Goal: Task Accomplishment & Management: Use online tool/utility

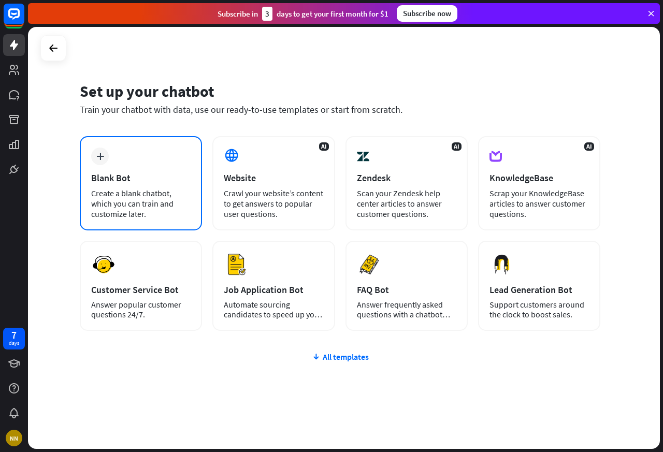
click at [112, 147] on div "plus Blank Bot Create a blank chatbot, which you can train and customize later." at bounding box center [141, 183] width 122 height 94
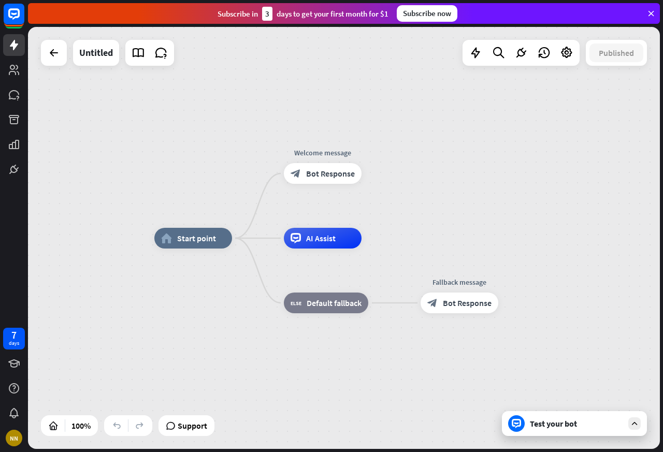
click at [237, 188] on div "home_2 Start point Welcome message block_bot_response Bot Response AI Assist bl…" at bounding box center [344, 238] width 632 height 422
click at [83, 52] on div "Untitled" at bounding box center [96, 53] width 34 height 26
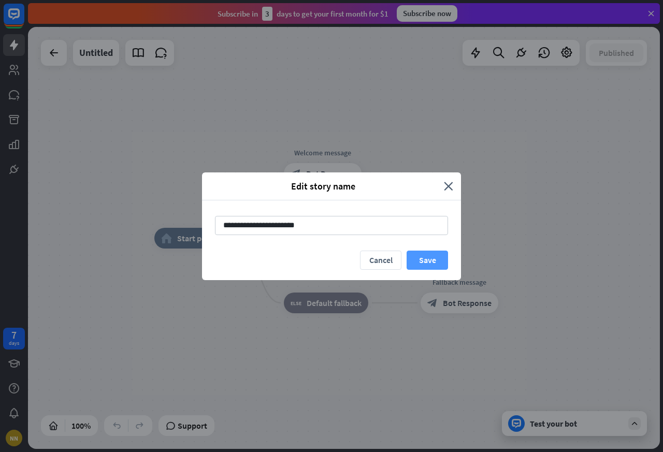
type input "**********"
click at [423, 262] on button "Save" at bounding box center [427, 260] width 41 height 19
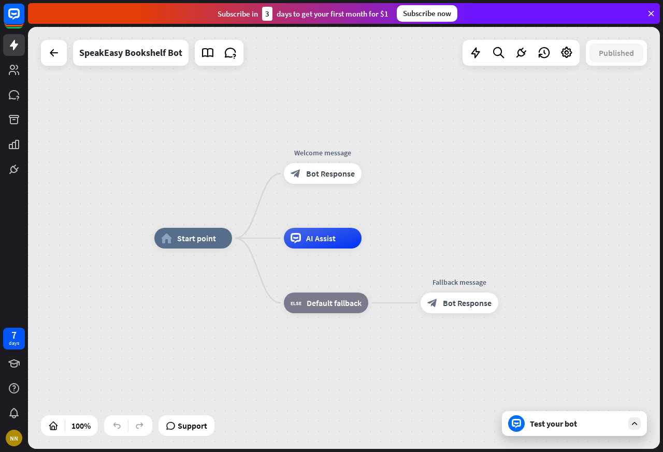
click at [426, 262] on div "home_2 Start point Welcome message block_bot_response Bot Response AI Assist bl…" at bounding box center [470, 449] width 632 height 422
click at [133, 52] on div "SpeakEasy Bookshelf Bot" at bounding box center [130, 53] width 103 height 26
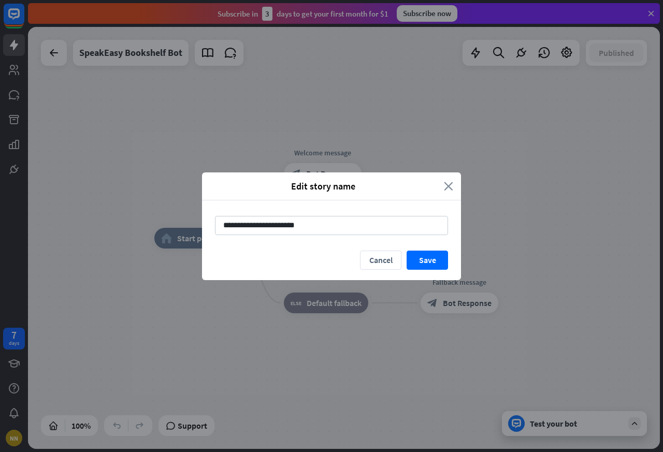
click at [446, 186] on icon "close" at bounding box center [448, 186] width 9 height 12
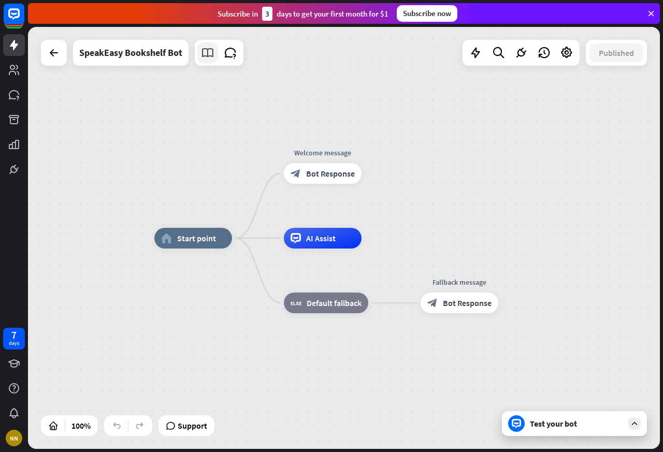
click at [206, 53] on icon at bounding box center [207, 52] width 13 height 13
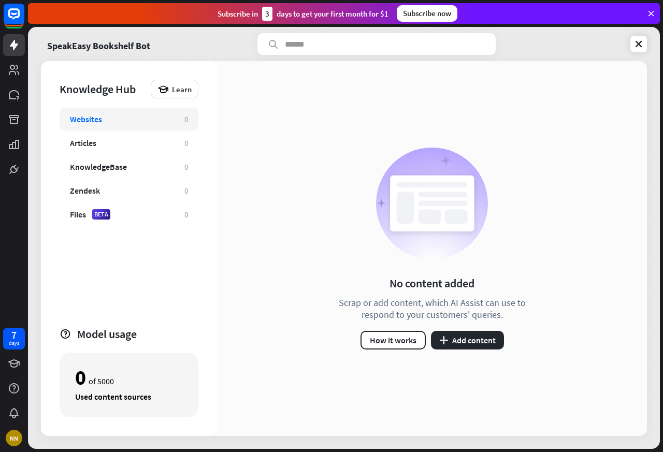
click at [224, 52] on div "SpeakEasy Bookshelf Bot" at bounding box center [344, 44] width 606 height 22
click at [470, 342] on button "plus Add content" at bounding box center [467, 340] width 73 height 19
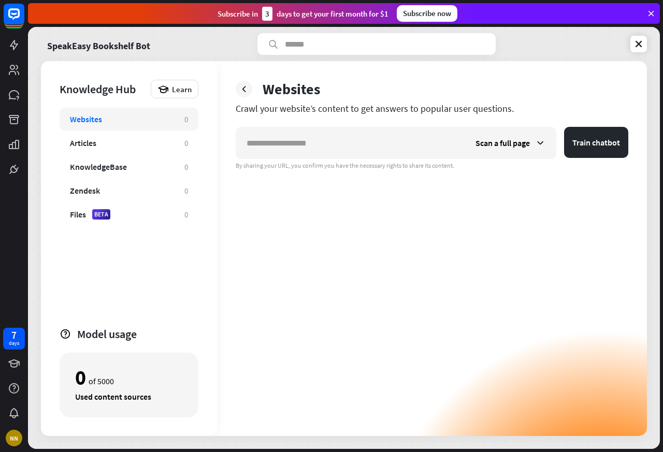
click at [466, 342] on div "Scan a full page Train chatbot By sharing your URL, you confirm you have the ne…" at bounding box center [432, 281] width 393 height 309
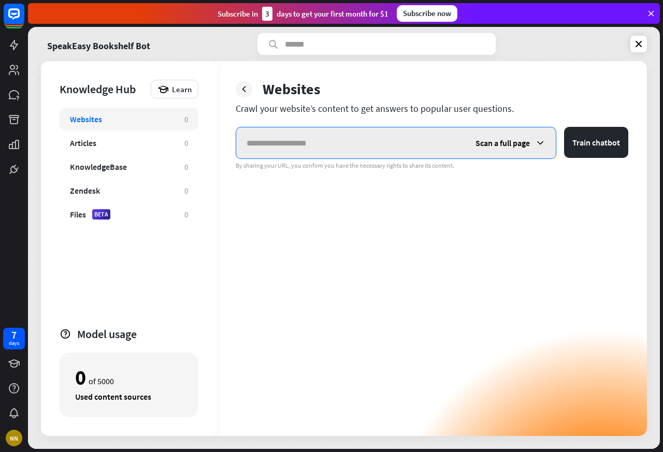
click at [287, 142] on input "text" at bounding box center [350, 142] width 229 height 31
paste input "**********"
type input "**********"
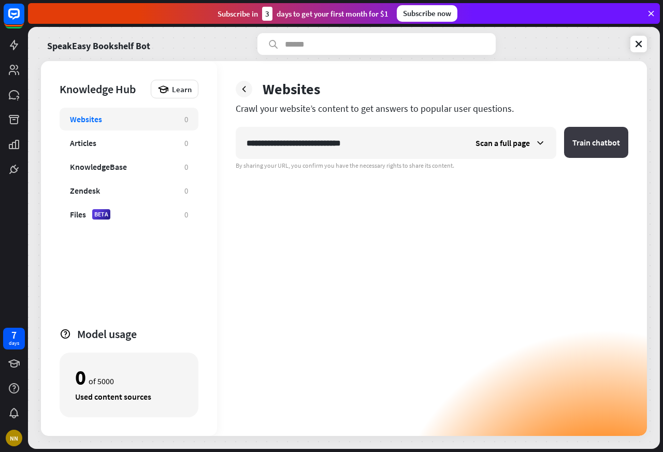
click at [590, 142] on button "Train chatbot" at bounding box center [596, 142] width 64 height 31
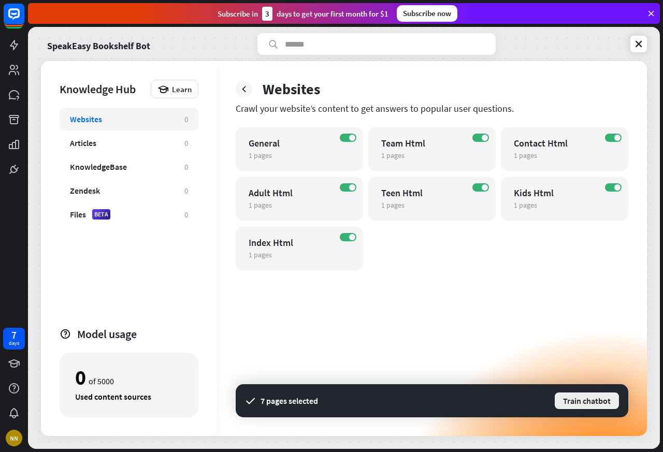
click at [585, 403] on button "Train chatbot" at bounding box center [587, 400] width 66 height 19
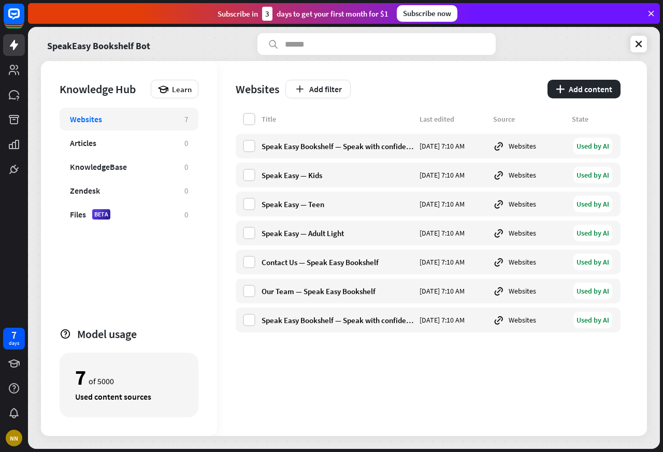
click at [581, 403] on div "Title Last edited Source State Speak Easy Bookshelf — Speak with confidence. Co…" at bounding box center [428, 274] width 385 height 323
click at [639, 46] on icon at bounding box center [638, 44] width 10 height 10
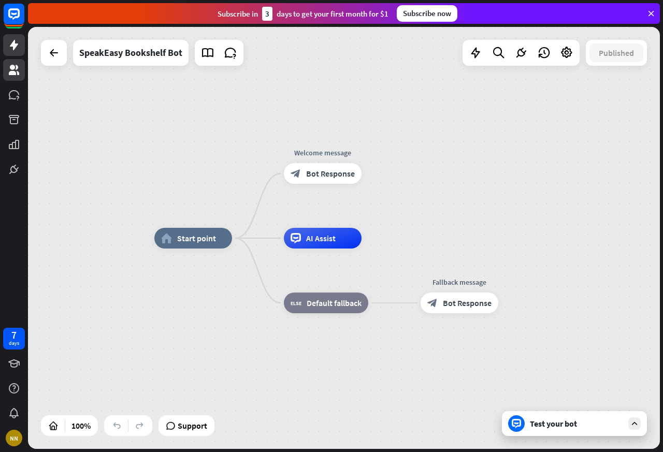
click at [16, 67] on icon at bounding box center [14, 70] width 12 height 12
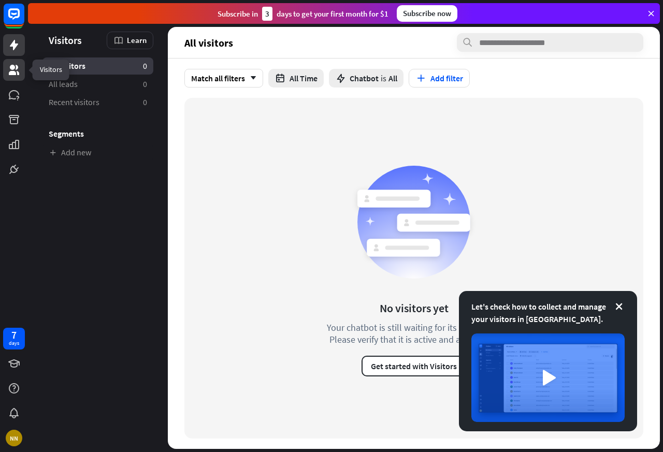
click at [13, 38] on link at bounding box center [14, 45] width 22 height 22
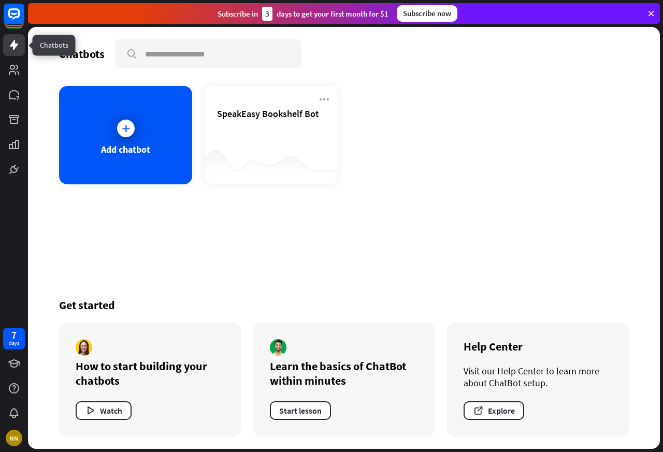
click at [34, 13] on div "Subscribe [DATE] to get your first month for $1 Subscribe now" at bounding box center [344, 13] width 632 height 21
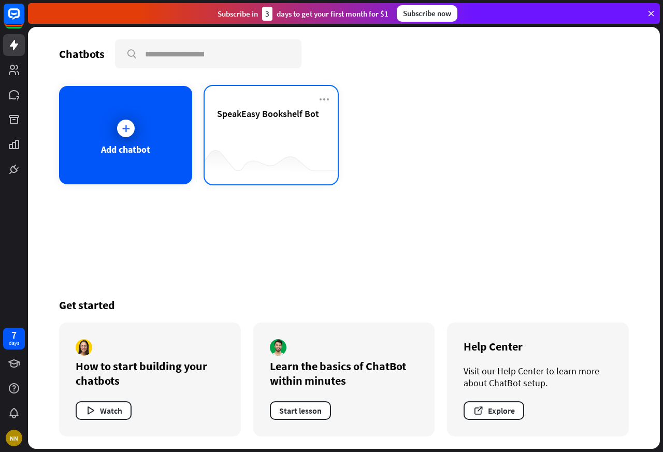
click at [274, 117] on span "SpeakEasy Bookshelf Bot" at bounding box center [268, 114] width 102 height 12
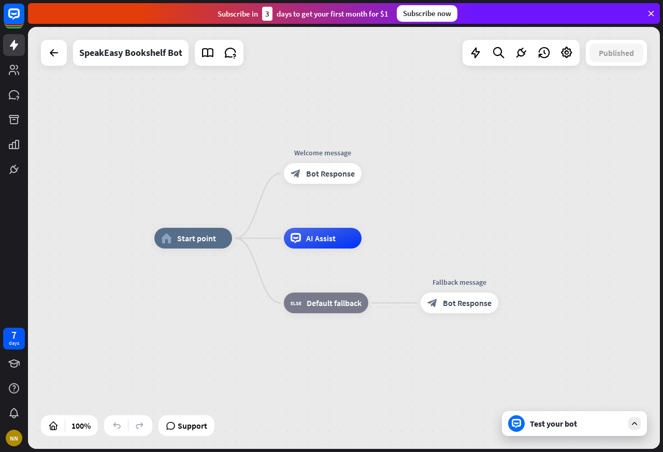
click at [312, 97] on div "home_2 Start point Welcome message block_bot_response Bot Response AI Assist bl…" at bounding box center [344, 238] width 632 height 422
click at [16, 163] on icon at bounding box center [14, 169] width 12 height 12
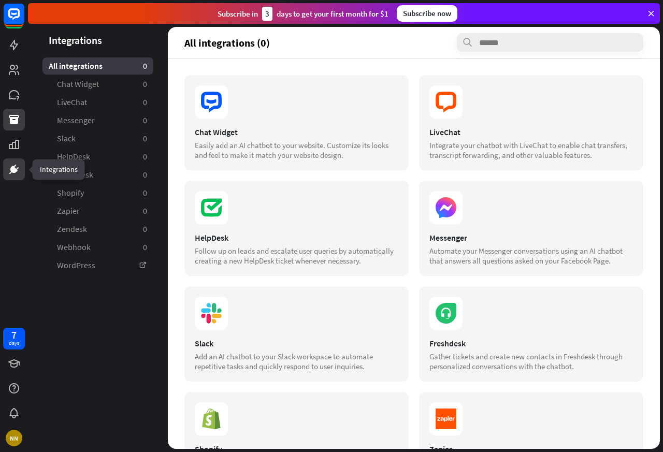
click at [14, 122] on icon at bounding box center [14, 119] width 10 height 9
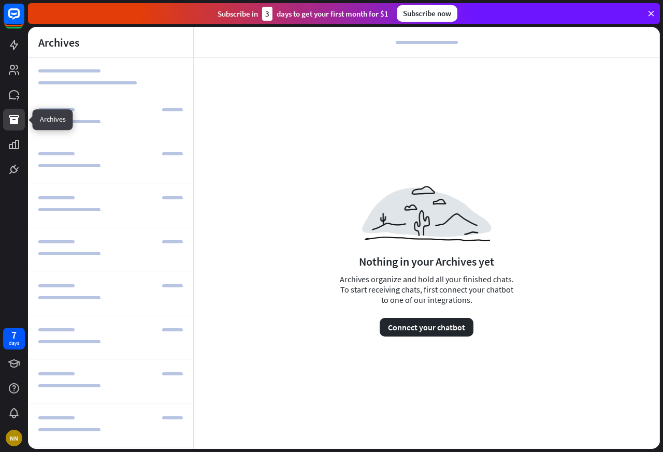
click at [219, 122] on div "Nothing in your Archives yet Archives organize and hold all your finished chats…" at bounding box center [427, 255] width 466 height 394
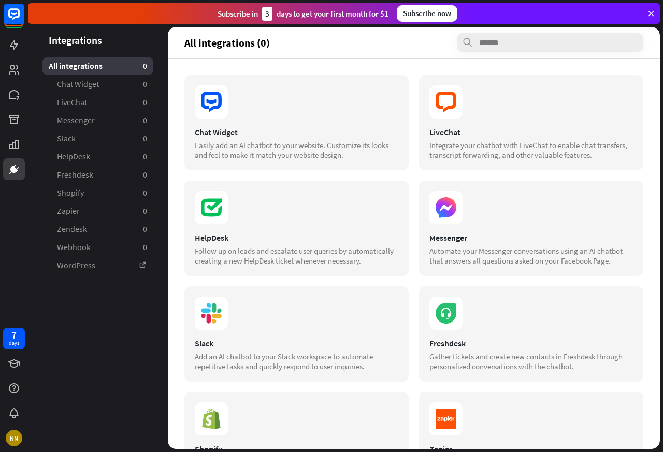
click at [14, 164] on icon at bounding box center [14, 169] width 12 height 12
click at [74, 85] on span "Chat Widget" at bounding box center [78, 84] width 42 height 11
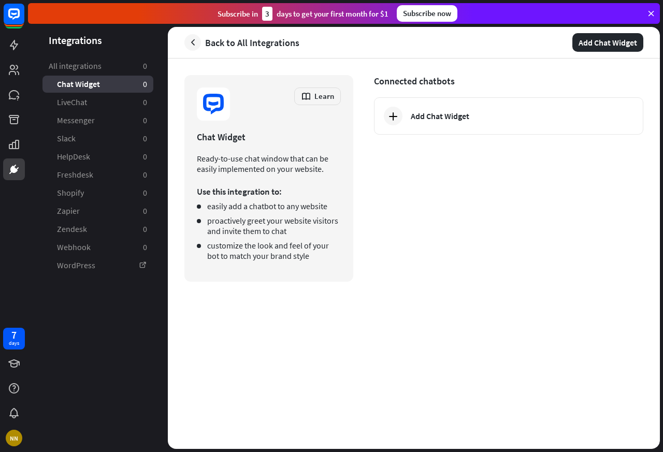
click at [63, 85] on span "Chat Widget" at bounding box center [78, 84] width 43 height 11
click at [597, 42] on button "Add Chat Widget" at bounding box center [607, 42] width 71 height 19
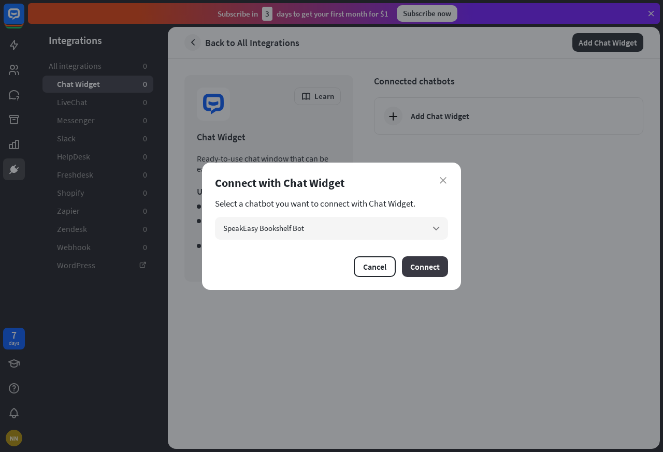
click at [423, 268] on button "Connect" at bounding box center [425, 266] width 46 height 21
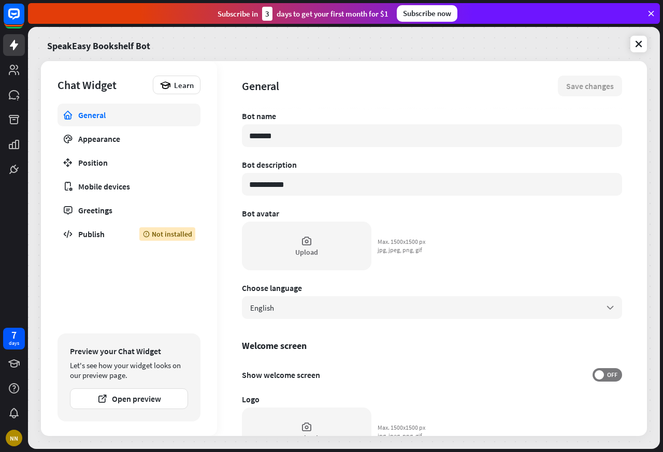
type textarea "*"
click at [395, 117] on div "Bot name" at bounding box center [432, 116] width 380 height 10
click at [75, 235] on link "Publish Not installed" at bounding box center [128, 234] width 143 height 23
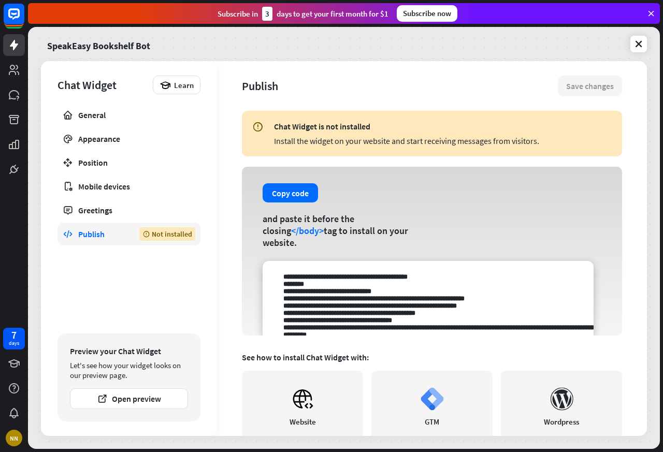
click at [94, 235] on div "Publish" at bounding box center [101, 234] width 46 height 10
click at [278, 202] on button "Copy code" at bounding box center [290, 192] width 55 height 19
click at [355, 300] on textarea at bounding box center [428, 298] width 331 height 75
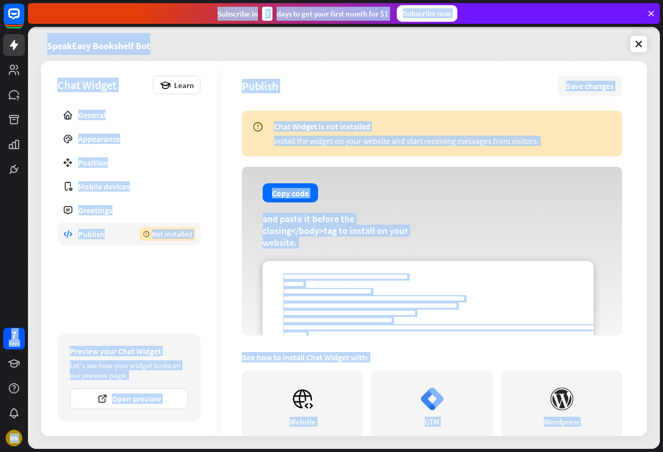
scroll to position [189, 0]
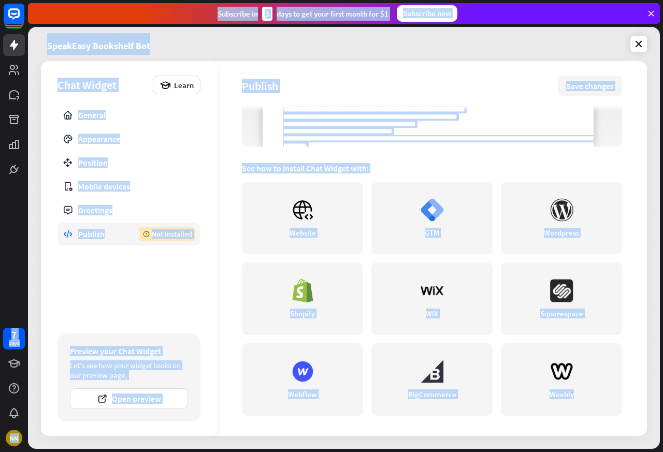
click at [278, 247] on div "Chat Widget is not installed Install the widget on your website and start recei…" at bounding box center [432, 84] width 380 height 325
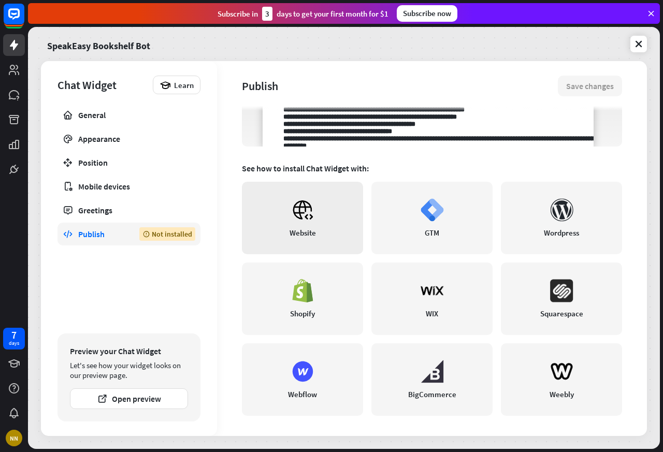
click at [277, 214] on link "Website" at bounding box center [302, 218] width 121 height 72
